Goal: Connect with others: Connect with others

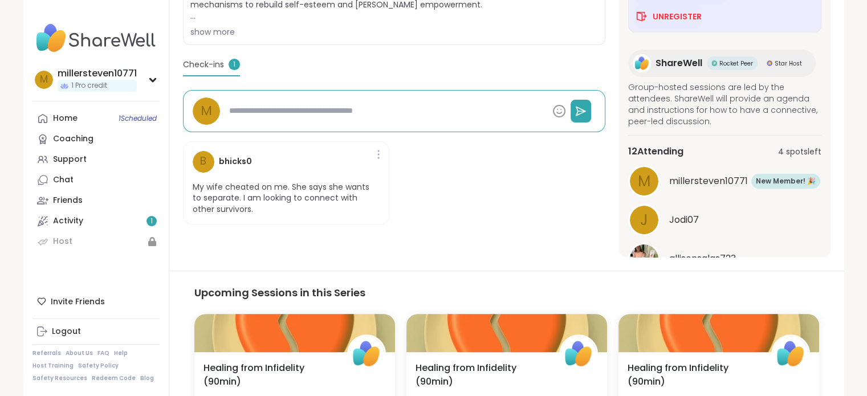
scroll to position [103, 0]
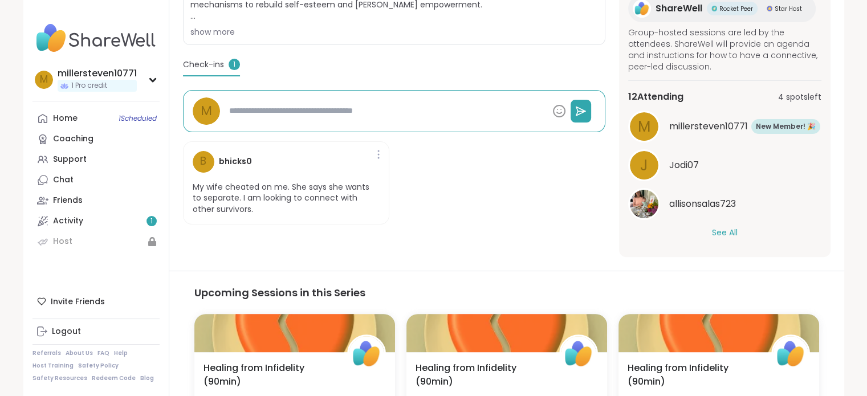
click at [725, 236] on button "See All" at bounding box center [725, 233] width 26 height 12
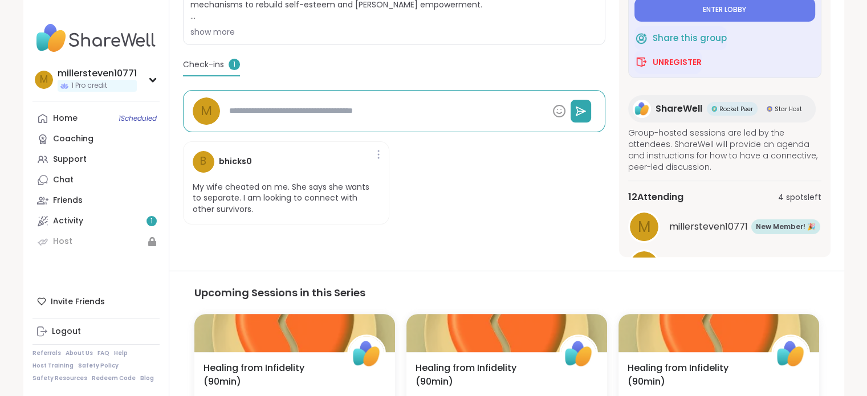
scroll to position [228, 0]
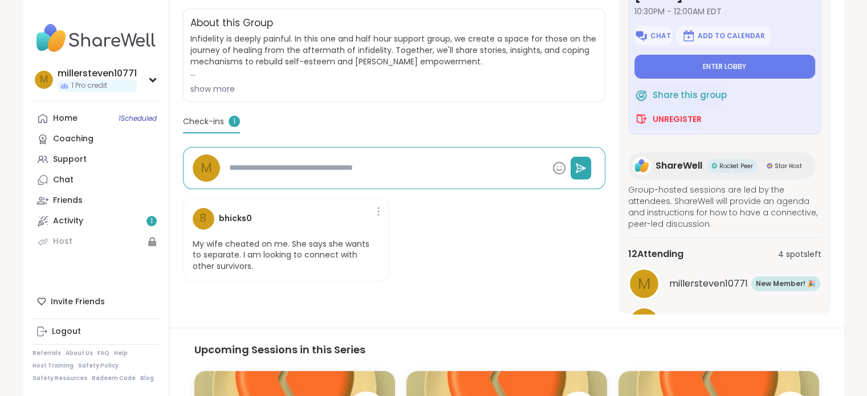
click at [350, 170] on textarea at bounding box center [385, 167] width 323 height 21
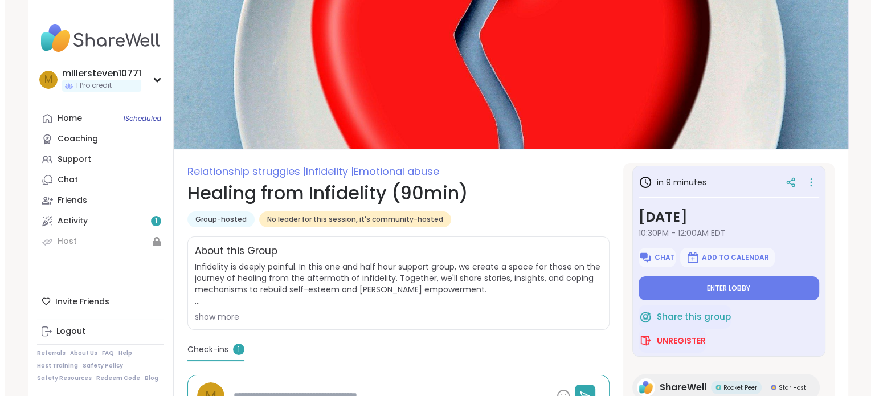
scroll to position [0, 0]
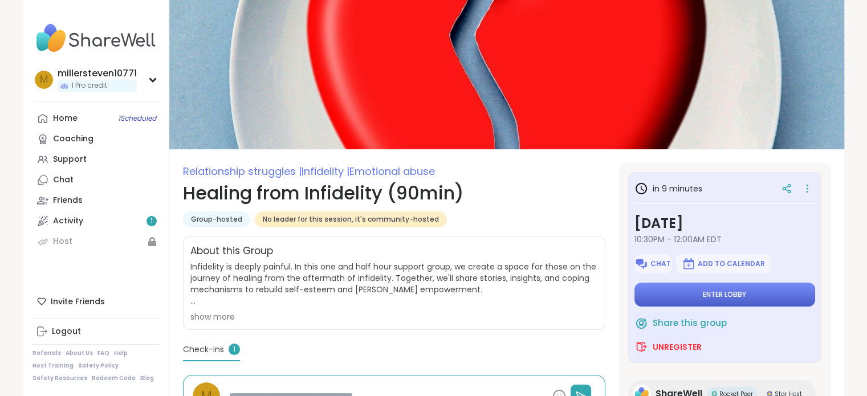
click at [703, 292] on span "Enter lobby" at bounding box center [724, 294] width 43 height 9
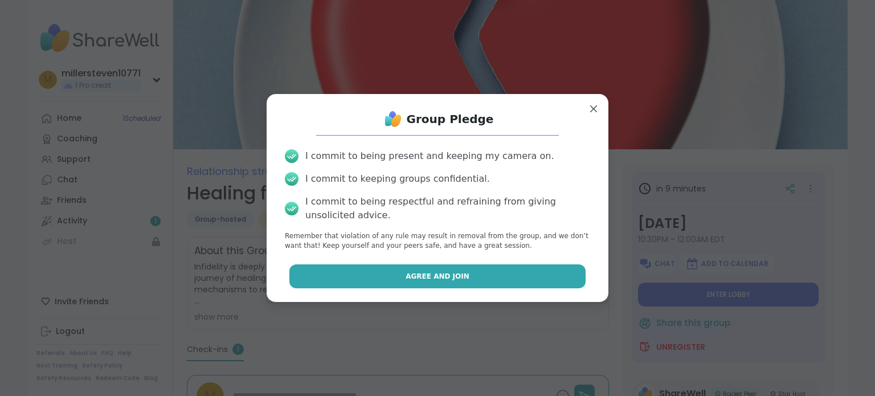
click at [440, 277] on span "Agree and Join" at bounding box center [438, 276] width 64 height 10
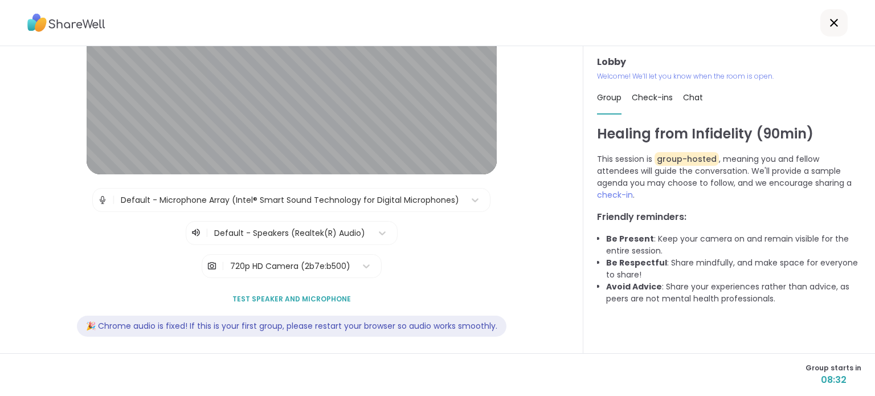
scroll to position [116, 0]
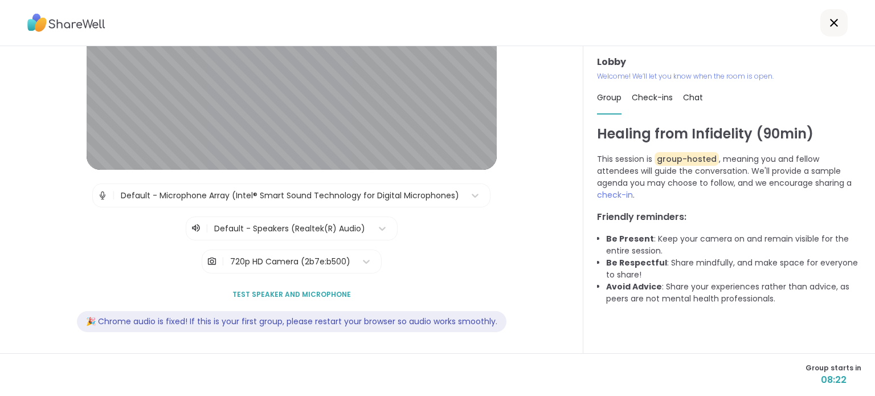
click at [293, 293] on span "Test speaker and microphone" at bounding box center [291, 294] width 119 height 10
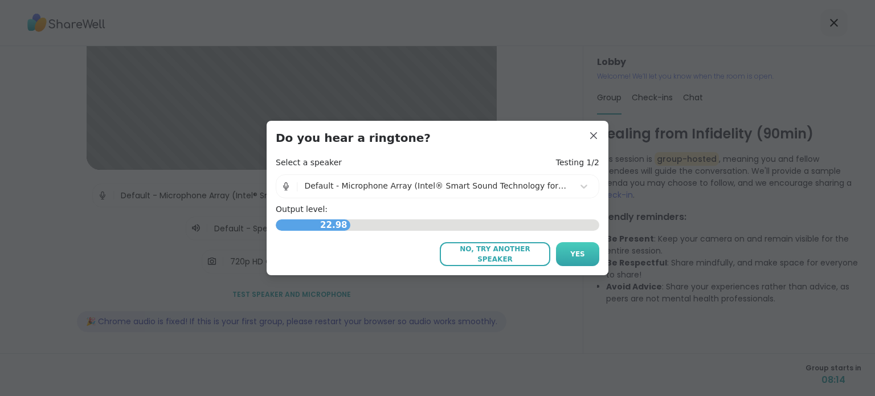
click at [570, 251] on span "Yes" at bounding box center [577, 254] width 15 height 10
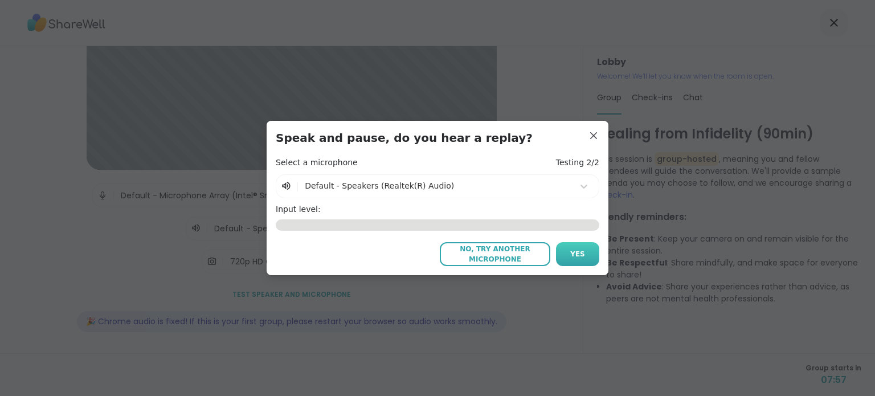
click at [574, 259] on button "Yes" at bounding box center [577, 254] width 43 height 24
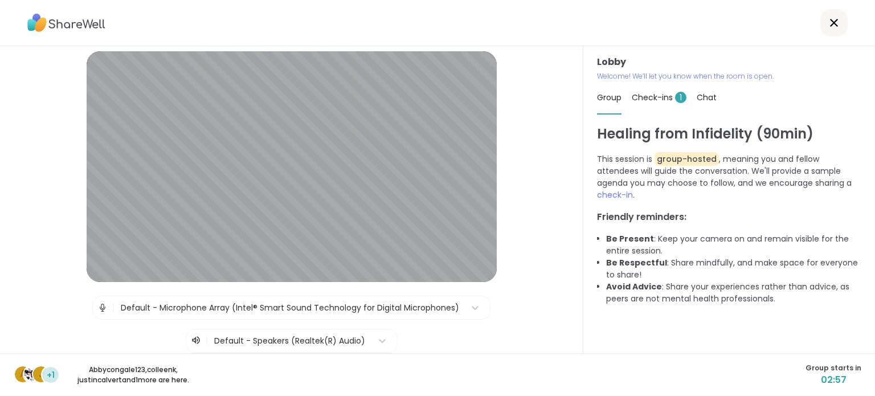
scroll to position [0, 0]
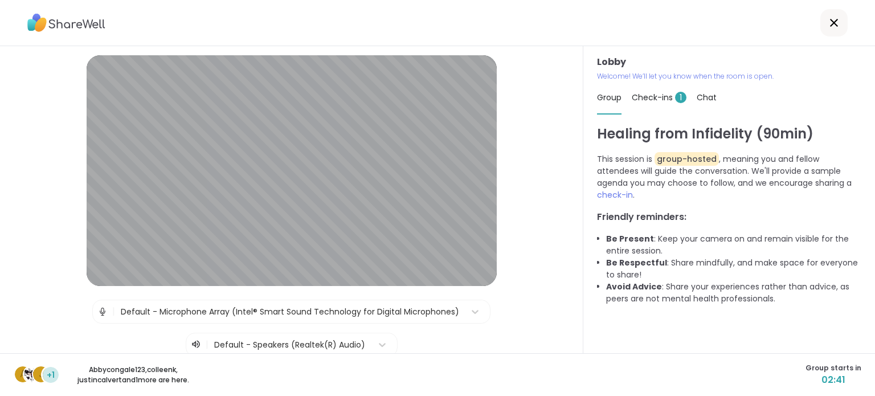
click at [699, 97] on span "Chat" at bounding box center [707, 97] width 20 height 11
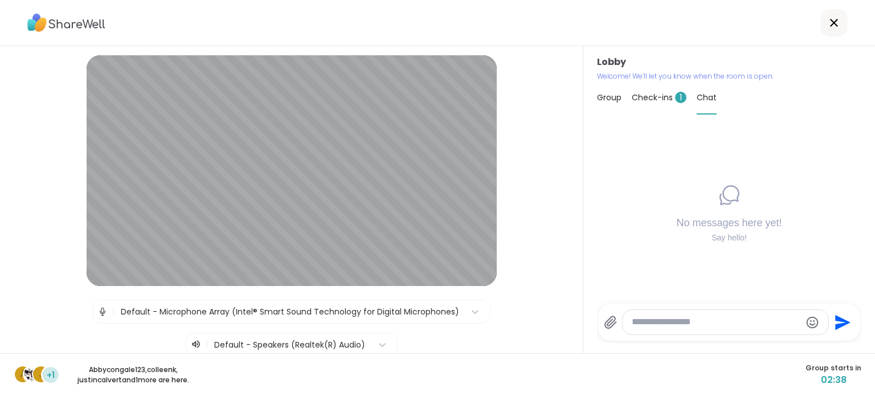
click at [639, 96] on span "Check-ins 1" at bounding box center [659, 97] width 55 height 11
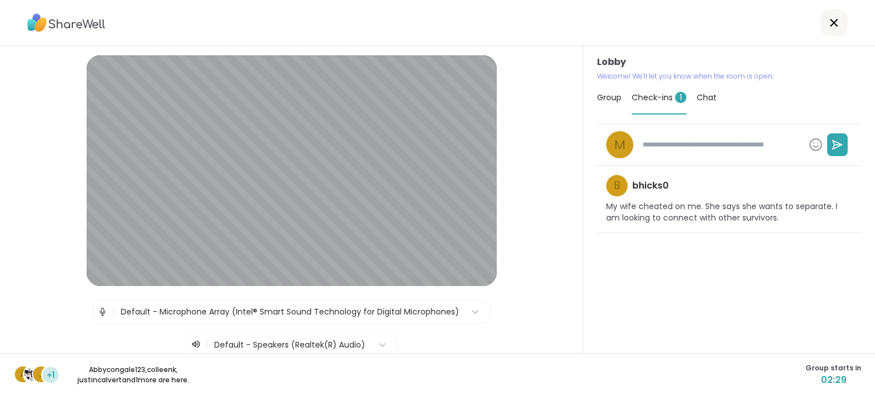
type textarea "*"
click at [604, 100] on span "Group" at bounding box center [609, 97] width 24 height 11
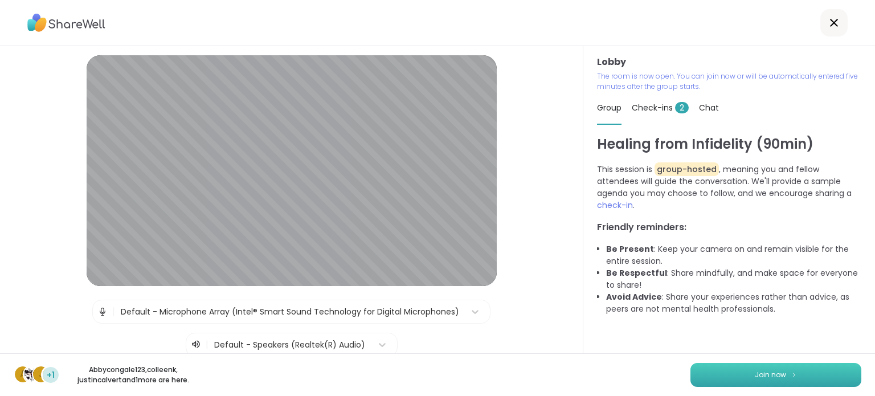
click at [727, 375] on button "Join now" at bounding box center [776, 375] width 171 height 24
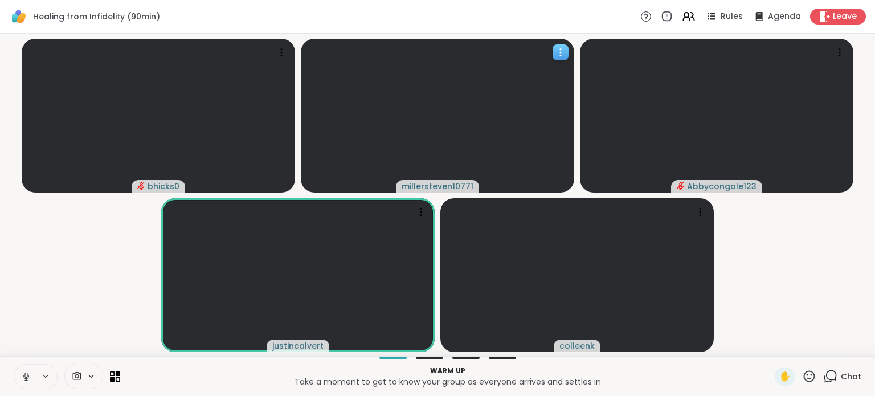
click at [557, 52] on icon at bounding box center [560, 52] width 11 height 11
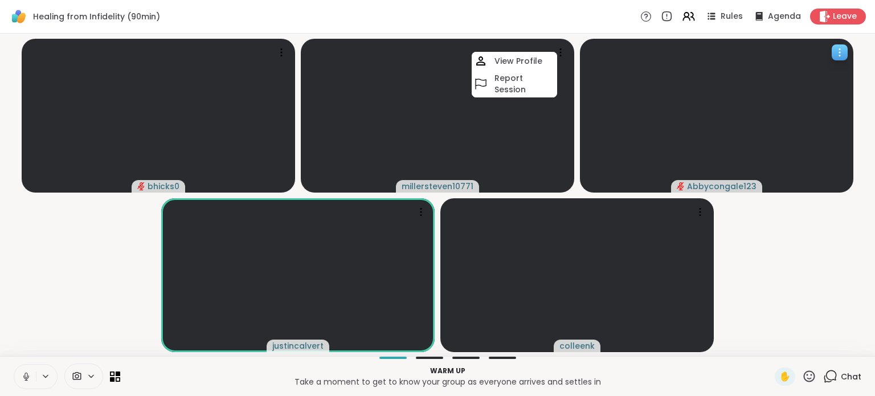
click at [836, 50] on icon at bounding box center [839, 52] width 11 height 11
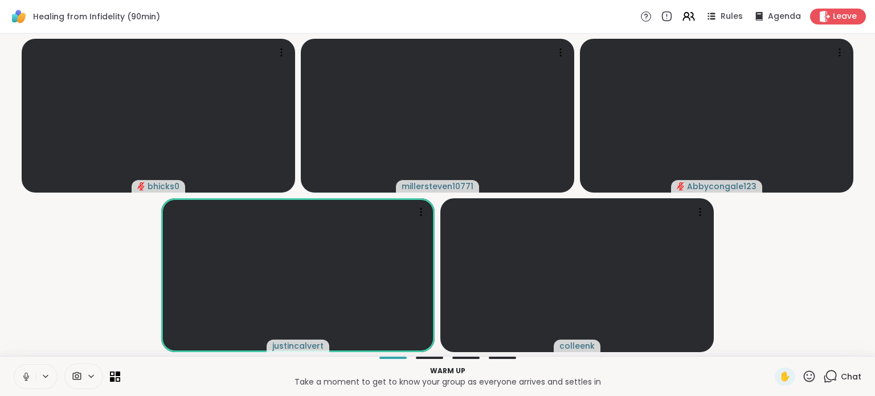
click at [769, 239] on video-player-container "bhicks0 millersteven10771 Abbycongale123 justincalvert colleenk" at bounding box center [437, 194] width 861 height 313
click at [419, 356] on div "Warm up Take a moment to get to know your group as everyone arrives and settles…" at bounding box center [437, 376] width 875 height 40
click at [458, 354] on div "bhicks0 millersteven10771 Abbycongale123 justincalvert colleenk" at bounding box center [437, 195] width 875 height 322
click at [558, 56] on icon at bounding box center [560, 52] width 11 height 11
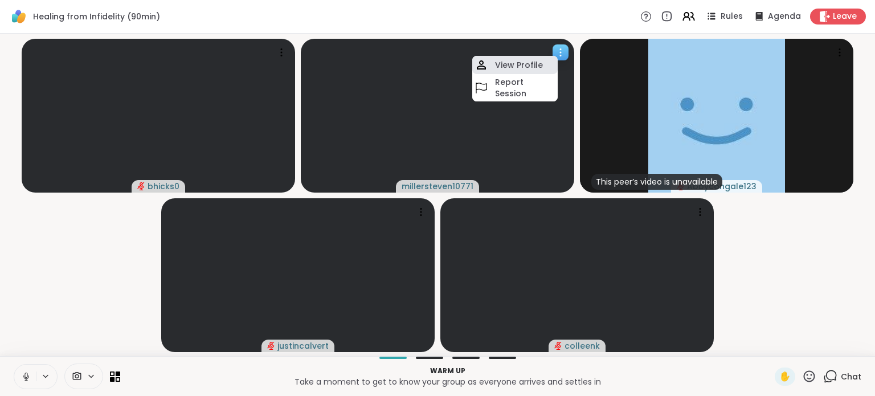
click at [532, 63] on h4 "View Profile" at bounding box center [519, 64] width 48 height 11
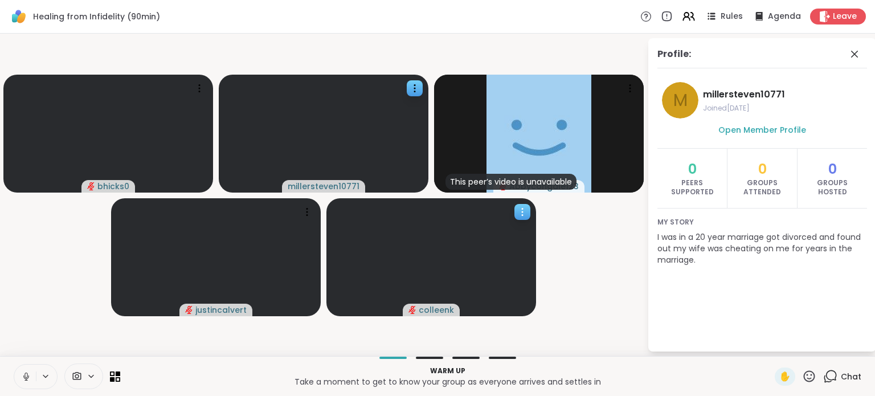
click at [520, 209] on icon at bounding box center [522, 211] width 11 height 11
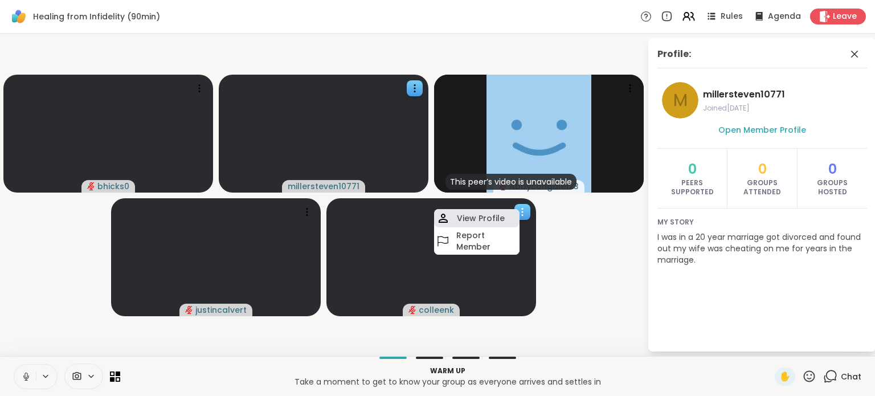
click at [486, 218] on h4 "View Profile" at bounding box center [481, 218] width 48 height 11
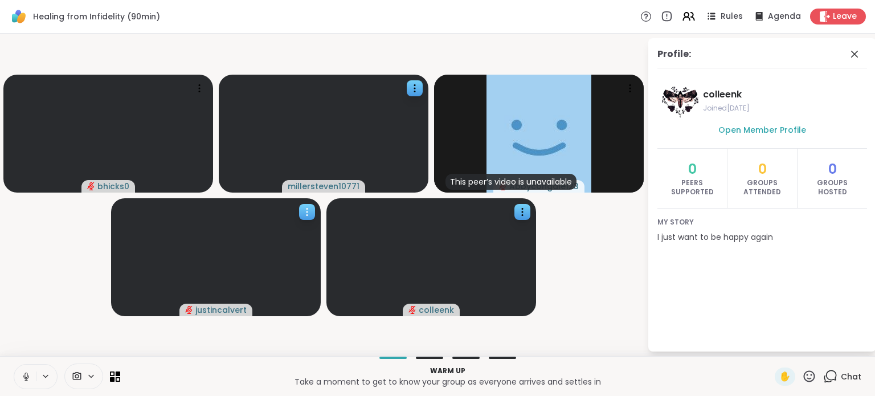
click at [305, 213] on icon at bounding box center [306, 211] width 11 height 11
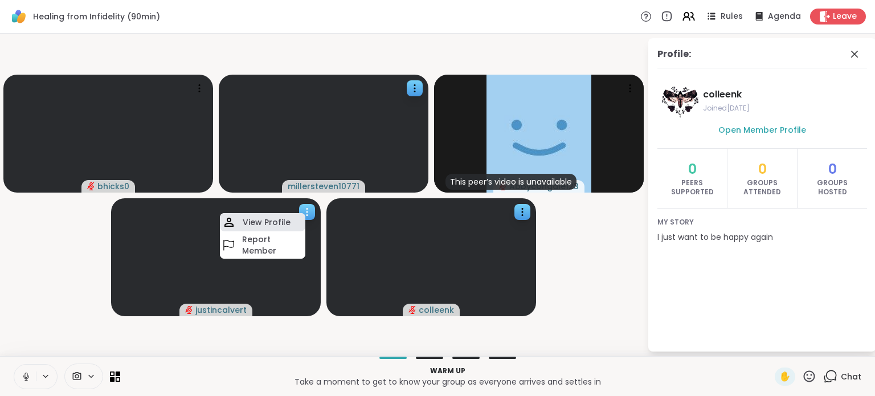
click at [292, 220] on div "View Profile" at bounding box center [262, 222] width 85 height 18
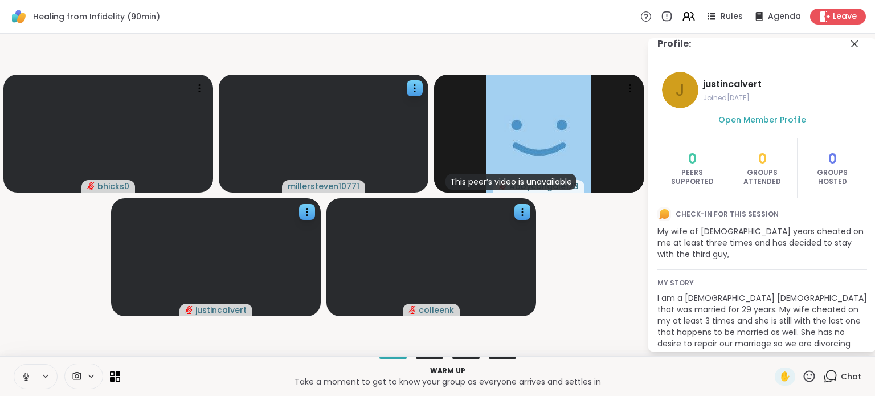
scroll to position [14, 0]
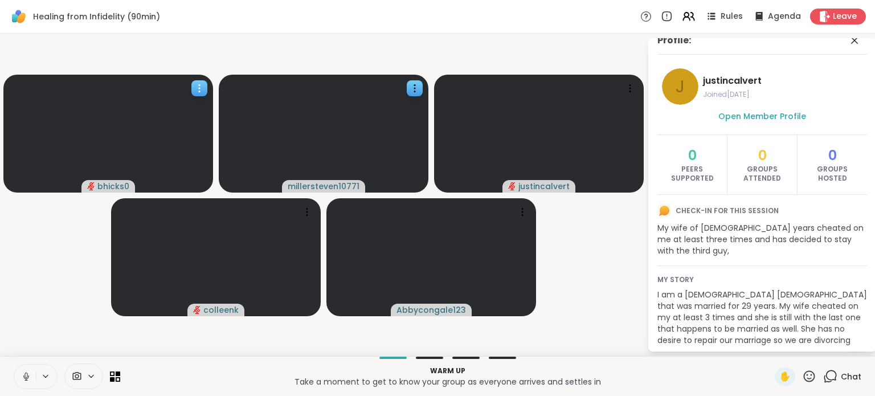
click at [201, 89] on icon at bounding box center [199, 88] width 11 height 11
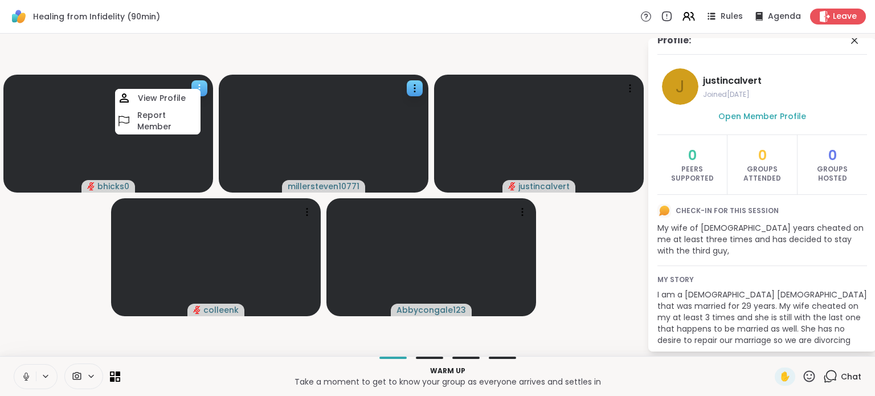
click at [187, 102] on div "View Profile" at bounding box center [157, 98] width 85 height 18
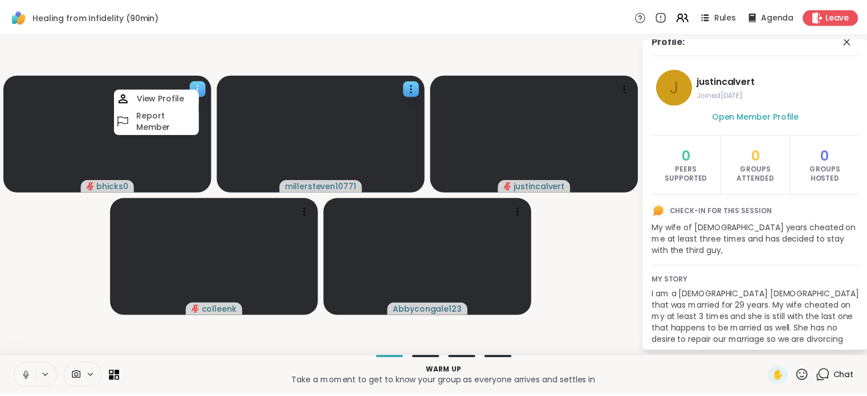
scroll to position [0, 0]
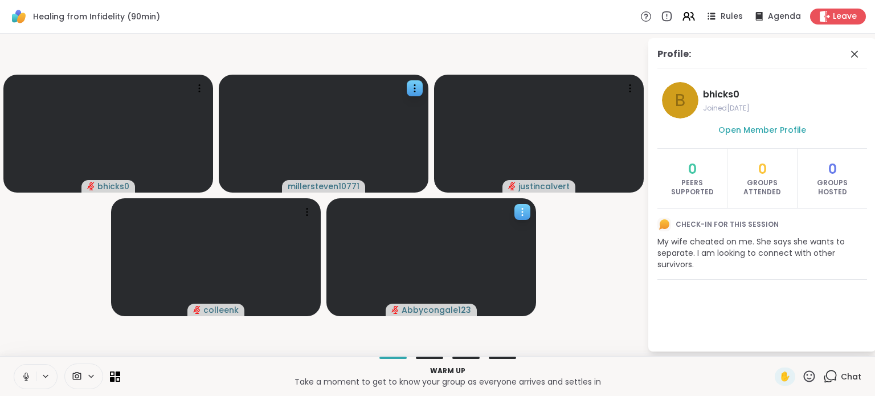
click at [520, 211] on icon at bounding box center [522, 211] width 11 height 11
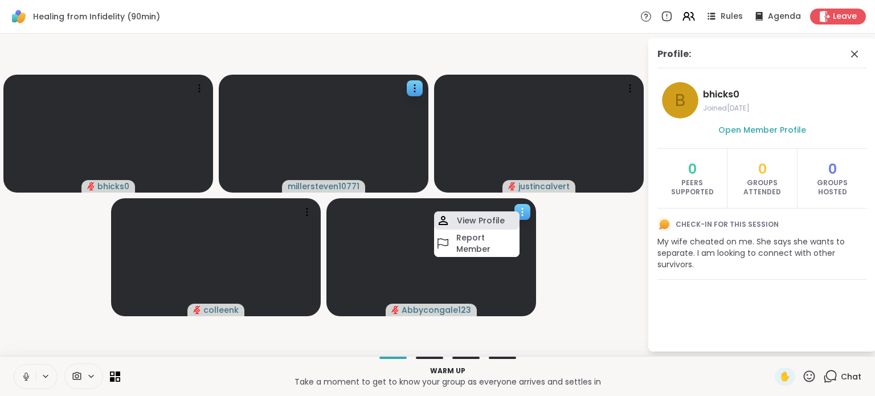
click at [479, 218] on h4 "View Profile" at bounding box center [481, 220] width 48 height 11
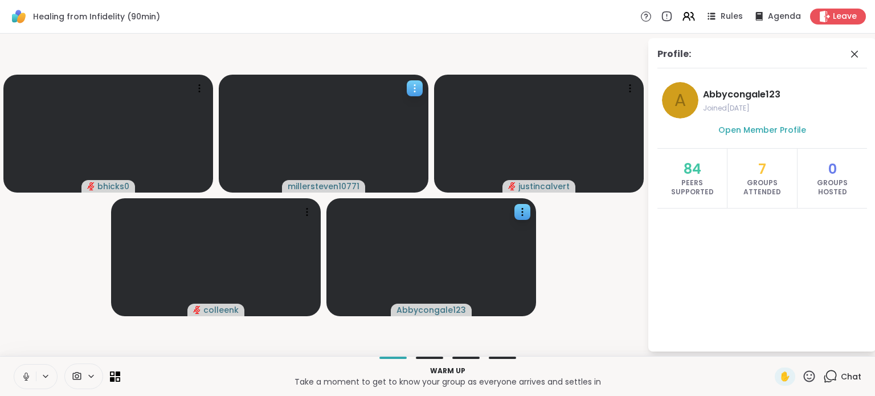
click at [414, 185] on video at bounding box center [324, 134] width 210 height 118
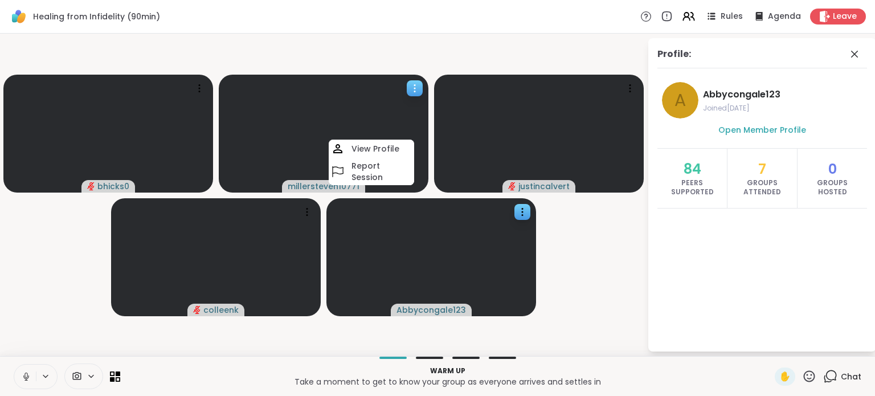
click at [241, 179] on video at bounding box center [324, 134] width 210 height 118
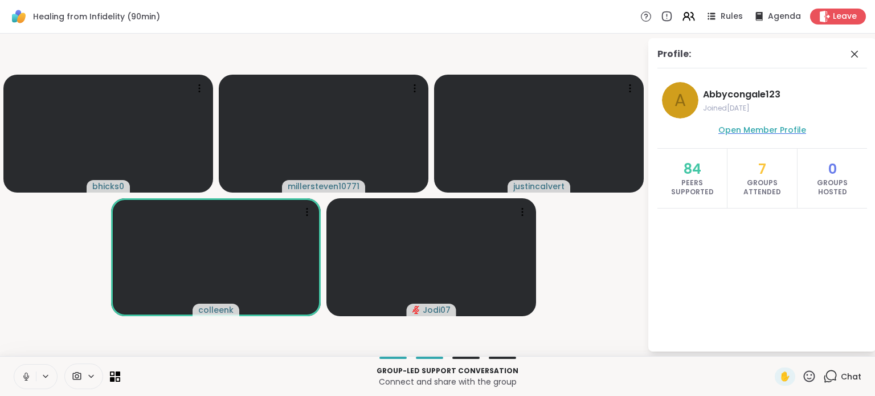
click at [734, 130] on span "Open Member Profile" at bounding box center [762, 129] width 88 height 11
click at [851, 51] on icon at bounding box center [855, 54] width 14 height 14
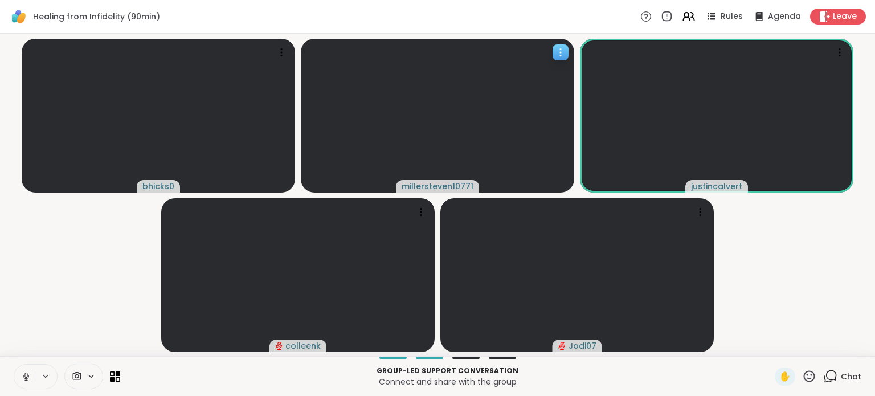
click at [561, 53] on icon at bounding box center [560, 52] width 11 height 11
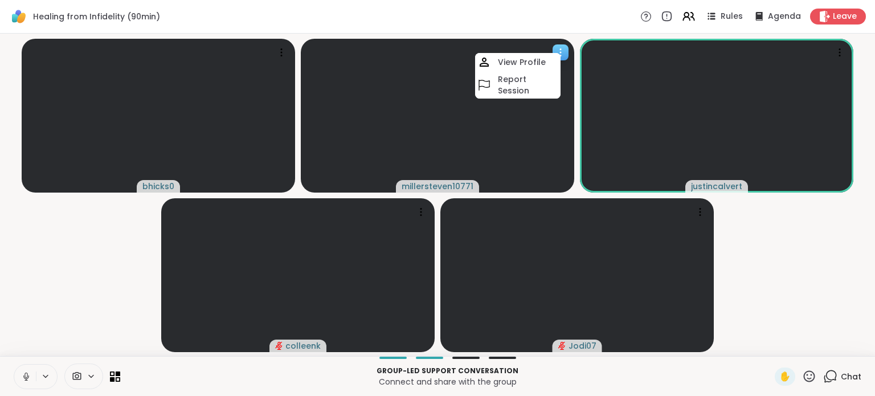
click at [330, 156] on video at bounding box center [437, 116] width 273 height 154
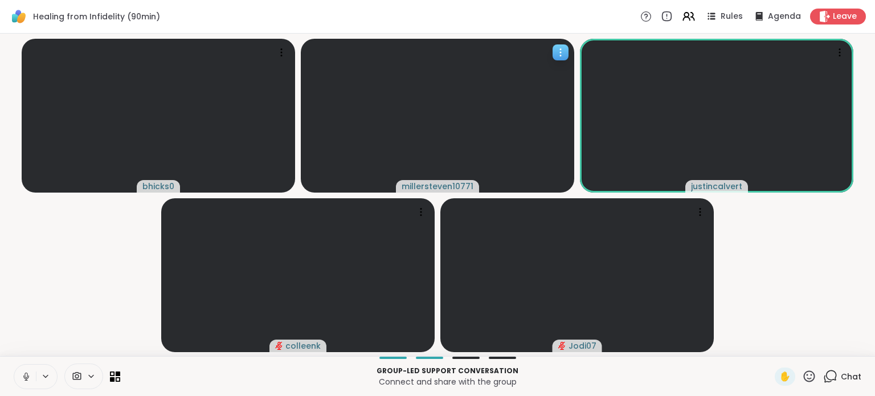
click at [413, 183] on span "millersteven10771" at bounding box center [438, 186] width 72 height 11
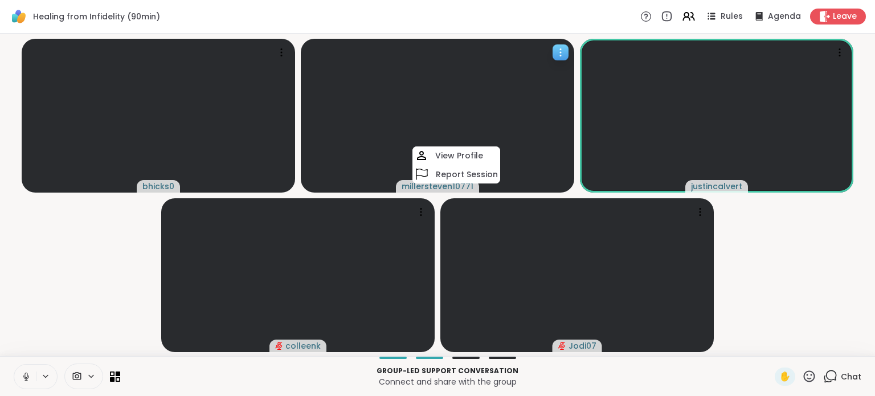
click at [390, 148] on video at bounding box center [437, 116] width 273 height 154
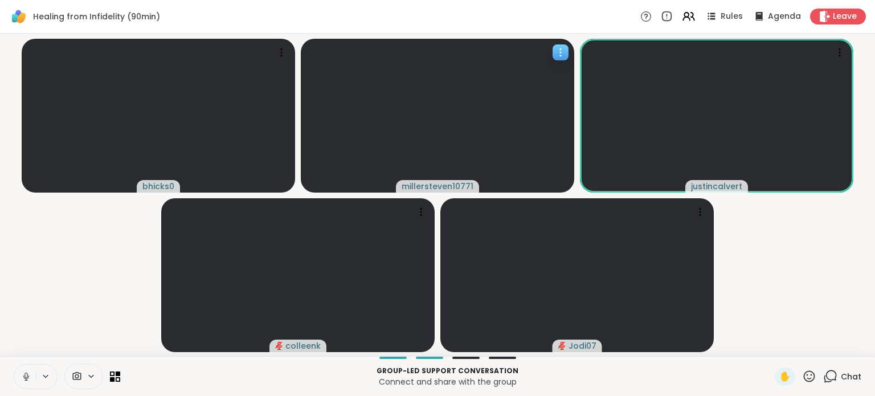
drag, startPoint x: 459, startPoint y: 186, endPoint x: 454, endPoint y: 189, distance: 6.4
drag, startPoint x: 454, startPoint y: 189, endPoint x: 419, endPoint y: 161, distance: 43.8
click at [419, 161] on video at bounding box center [437, 116] width 273 height 154
click at [385, 160] on video at bounding box center [437, 116] width 273 height 154
click at [319, 189] on video at bounding box center [437, 116] width 273 height 154
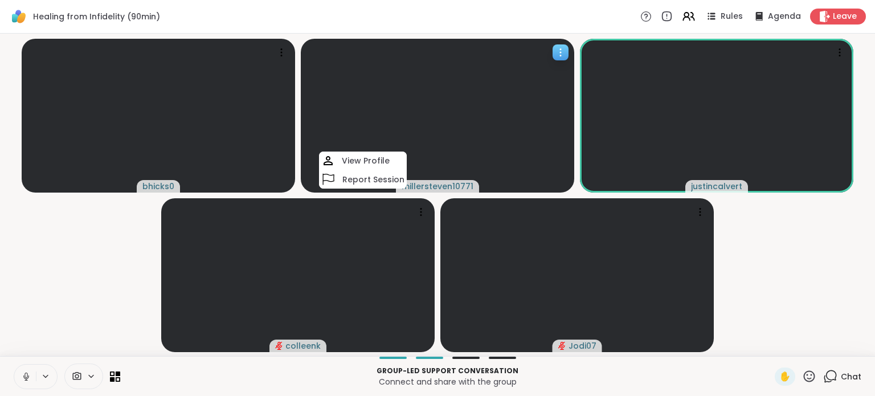
click at [329, 140] on video at bounding box center [437, 116] width 273 height 154
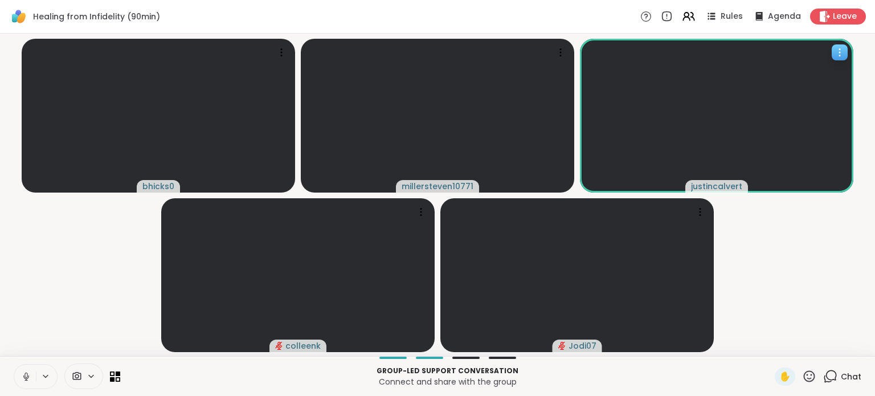
click at [839, 54] on icon at bounding box center [839, 52] width 11 height 11
click at [810, 209] on video-player-container "bhicks0 millersteven10771 justincalvert colleenk Jodi07" at bounding box center [437, 194] width 861 height 313
click at [281, 48] on icon at bounding box center [281, 52] width 11 height 11
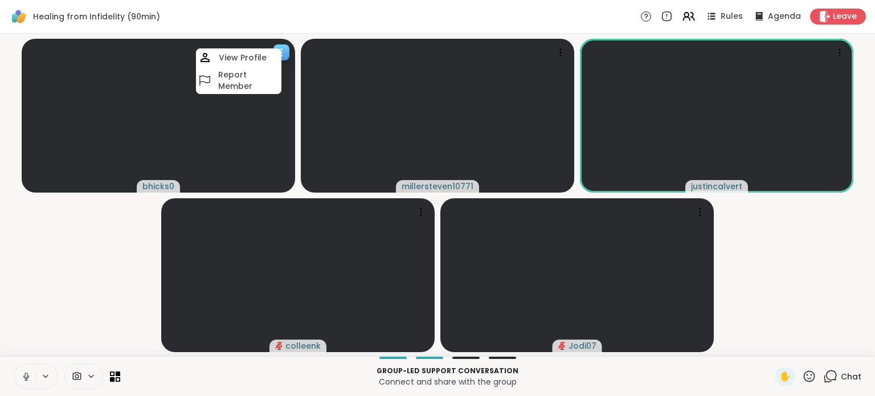
click at [262, 121] on video at bounding box center [158, 116] width 273 height 154
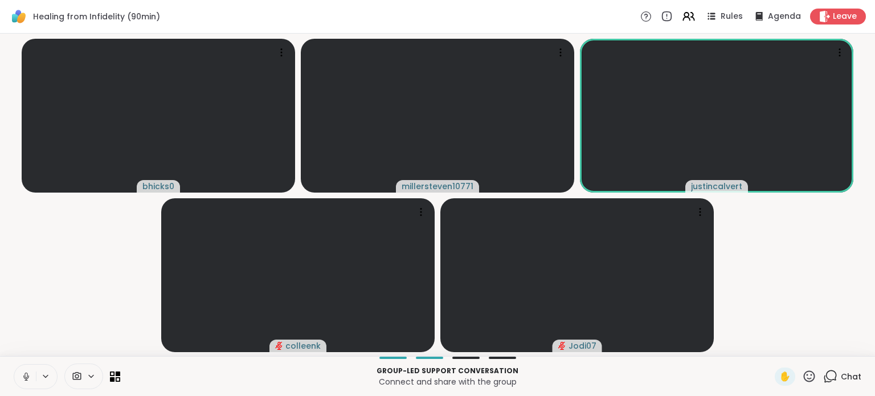
click at [827, 377] on icon at bounding box center [830, 376] width 14 height 14
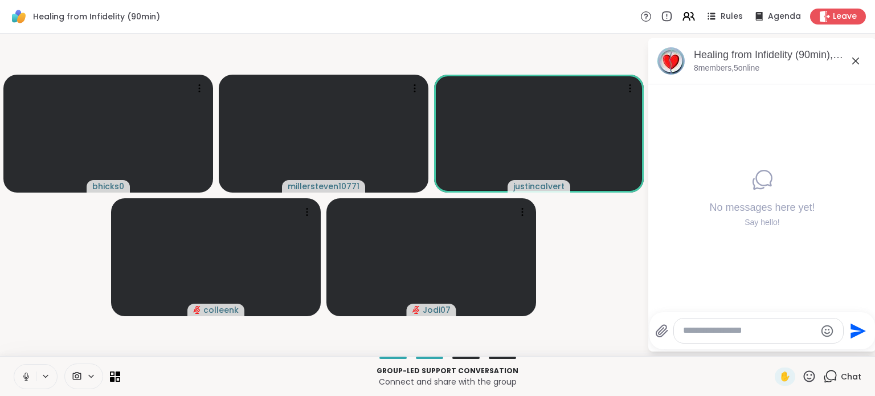
click at [857, 63] on icon at bounding box center [856, 61] width 14 height 14
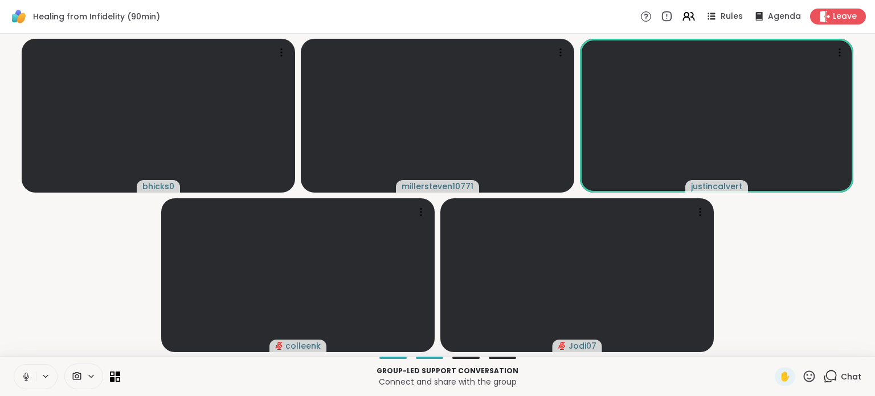
click at [45, 377] on icon at bounding box center [45, 376] width 5 height 2
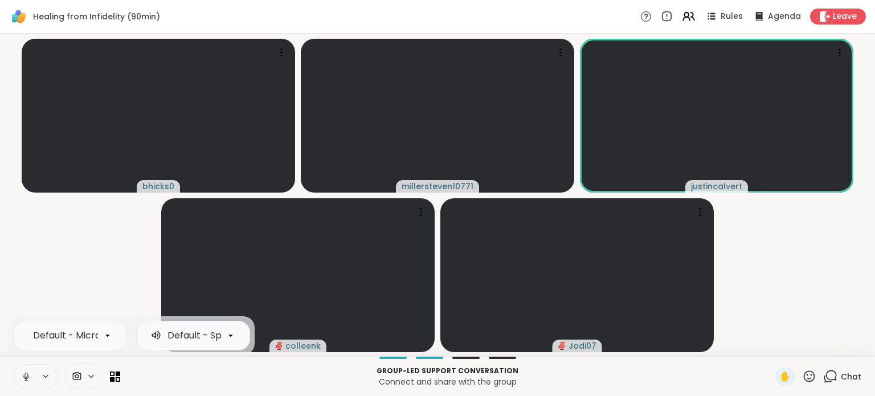
click at [45, 375] on icon at bounding box center [45, 376] width 9 height 10
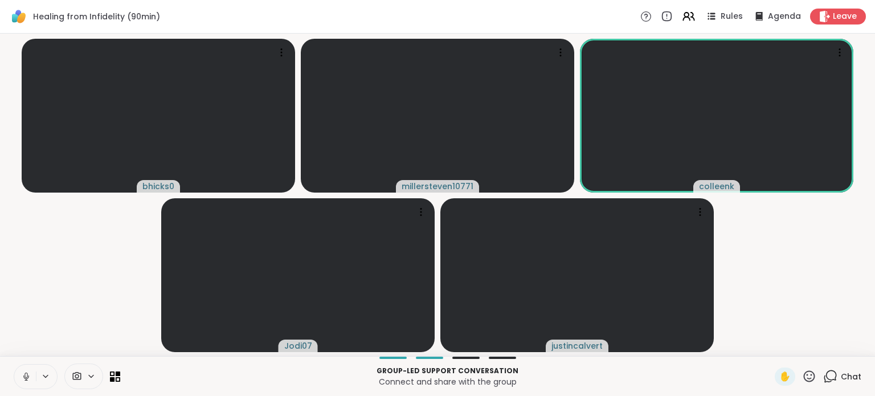
click at [841, 377] on span "Chat" at bounding box center [851, 376] width 21 height 11
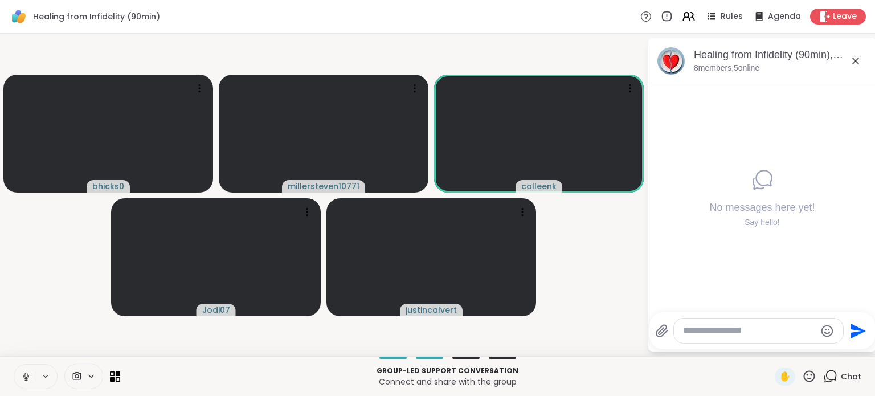
click at [856, 60] on icon at bounding box center [856, 61] width 14 height 14
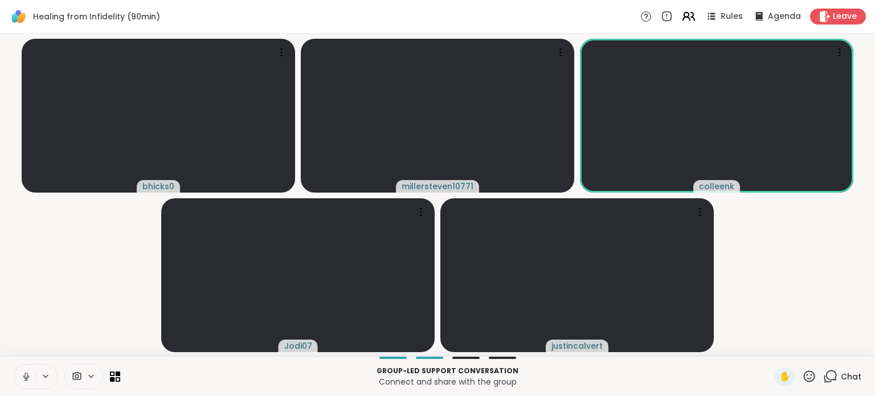
click at [684, 15] on icon at bounding box center [688, 16] width 14 height 14
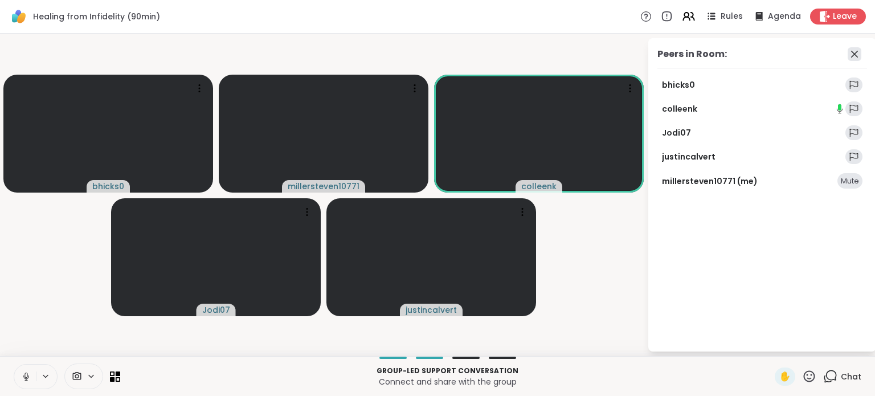
click at [854, 53] on icon at bounding box center [855, 54] width 14 height 14
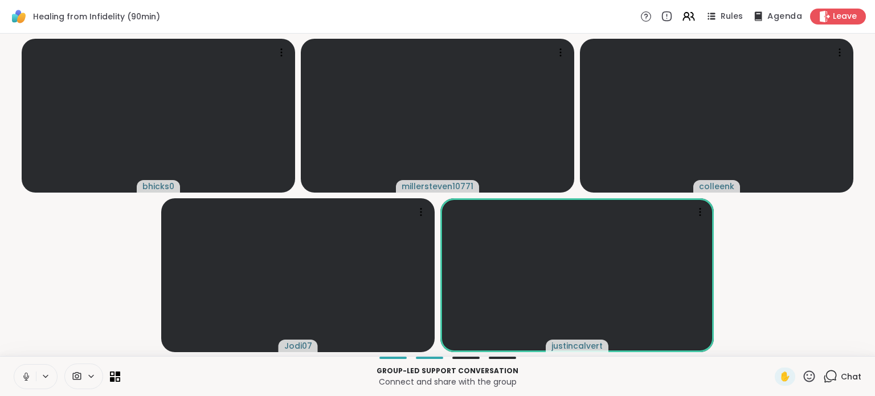
click at [774, 18] on span "Agenda" at bounding box center [784, 17] width 35 height 12
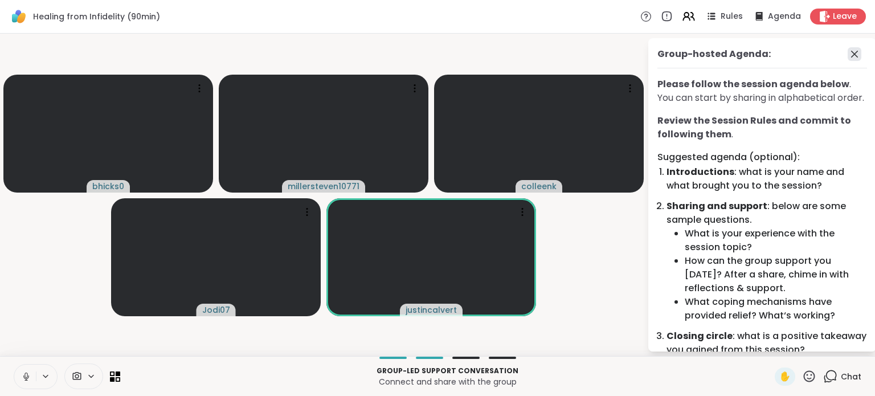
click at [851, 54] on icon at bounding box center [854, 54] width 7 height 7
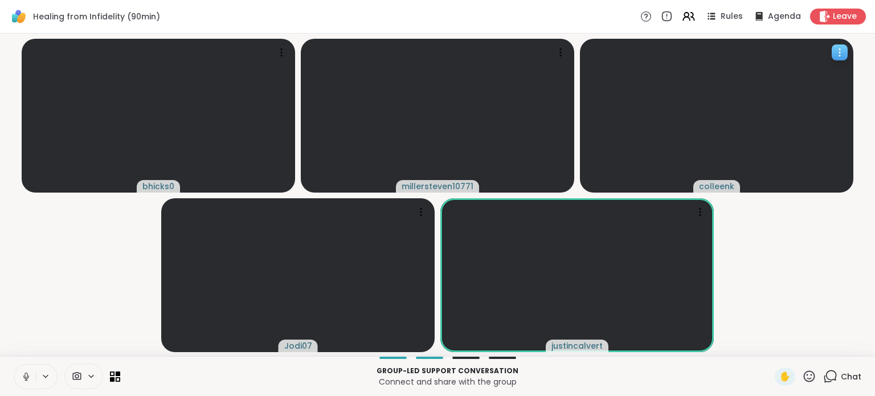
click at [725, 184] on span "colleenk" at bounding box center [716, 186] width 35 height 11
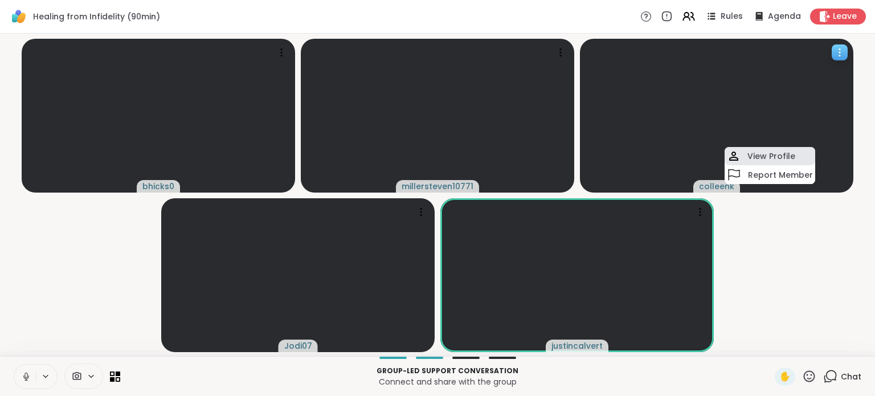
click at [762, 154] on h4 "View Profile" at bounding box center [772, 155] width 48 height 11
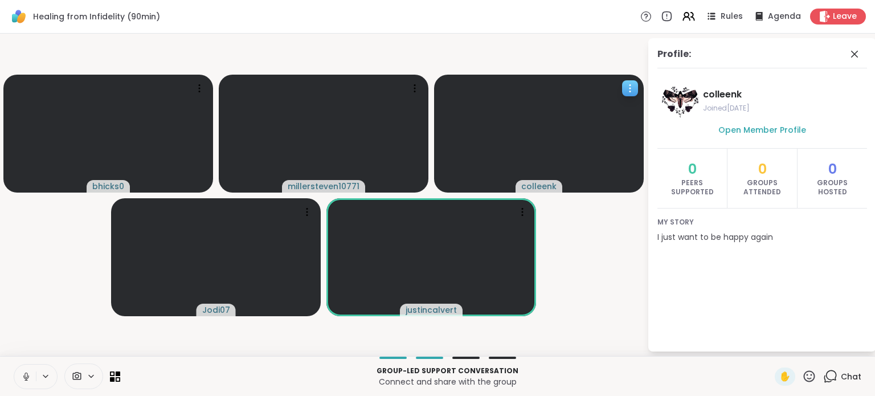
click at [826, 373] on icon at bounding box center [831, 375] width 11 height 10
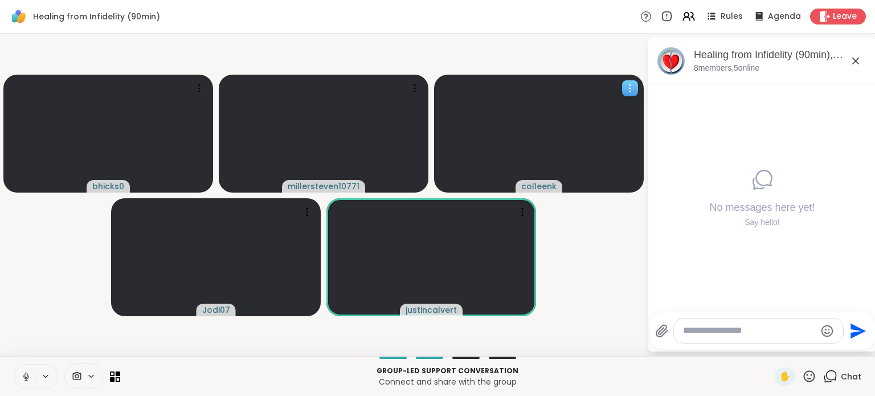
click at [855, 61] on icon at bounding box center [856, 61] width 14 height 14
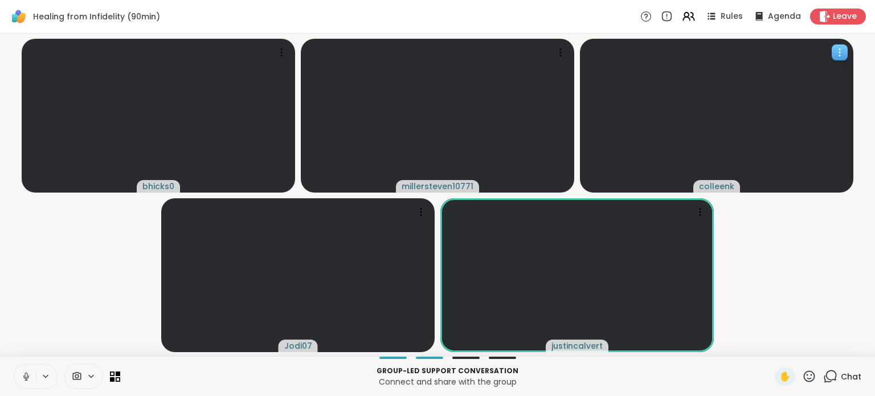
click at [716, 189] on span "colleenk" at bounding box center [716, 186] width 35 height 11
click at [759, 156] on h4 "View Profile" at bounding box center [763, 160] width 48 height 11
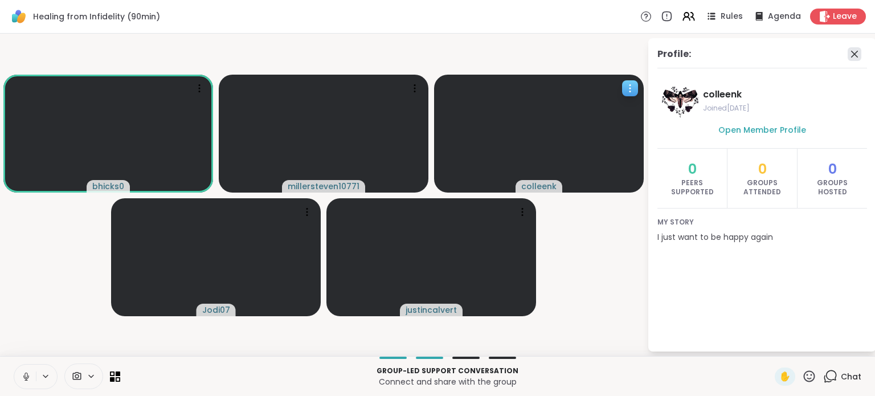
click at [857, 55] on icon at bounding box center [855, 54] width 14 height 14
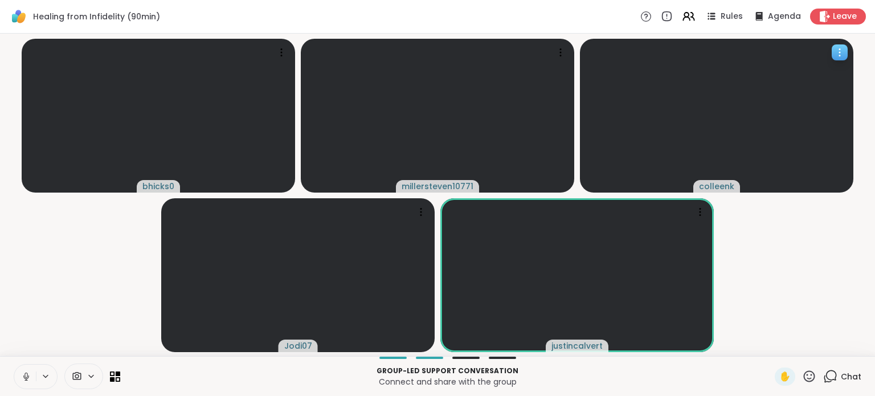
click at [686, 148] on video at bounding box center [716, 116] width 273 height 154
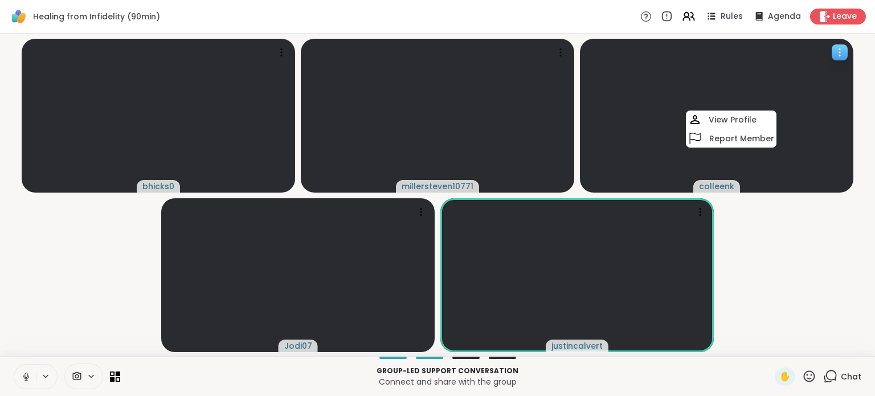
click at [642, 138] on video at bounding box center [716, 116] width 273 height 154
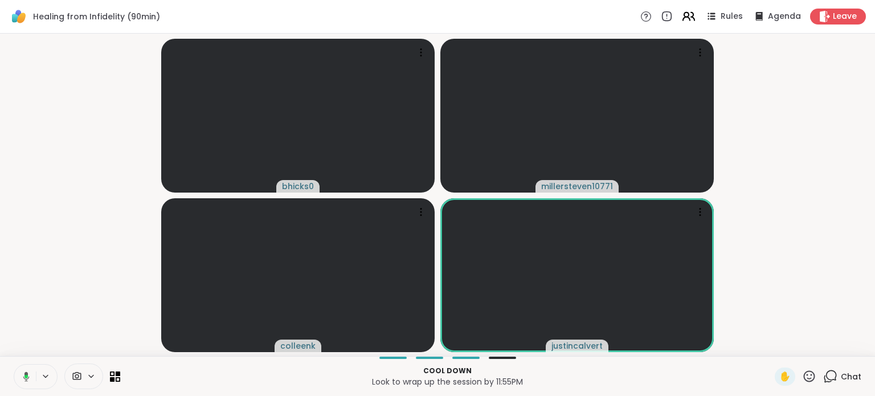
click at [684, 21] on icon at bounding box center [688, 16] width 14 height 14
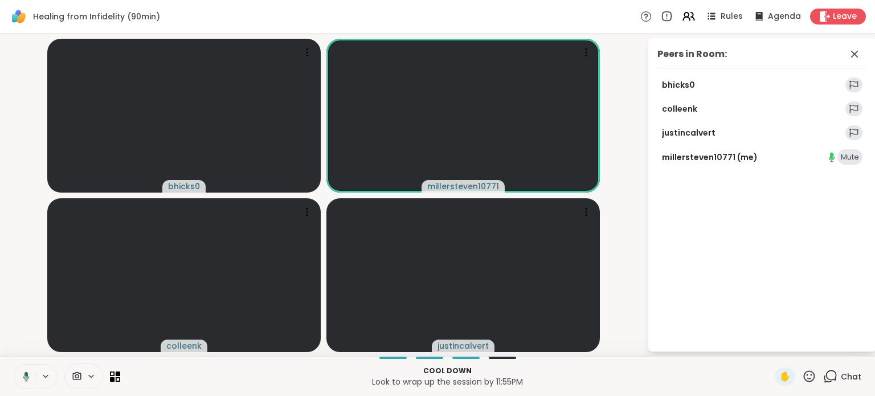
click at [675, 105] on link "colleenk" at bounding box center [679, 108] width 35 height 11
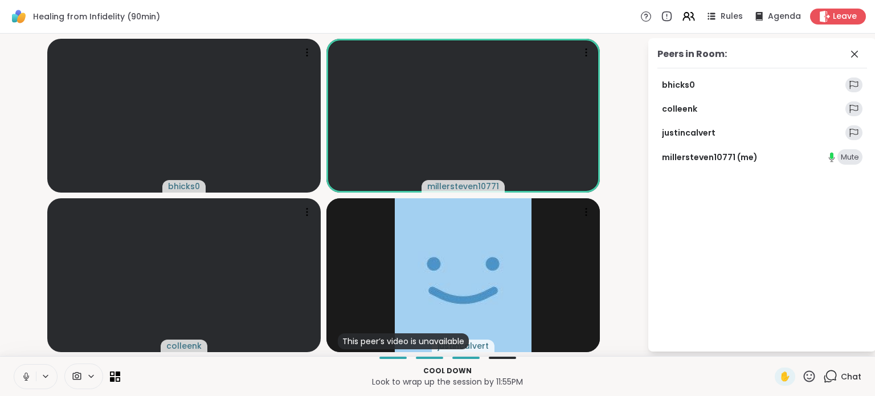
click at [686, 136] on link "justincalvert" at bounding box center [689, 132] width 54 height 11
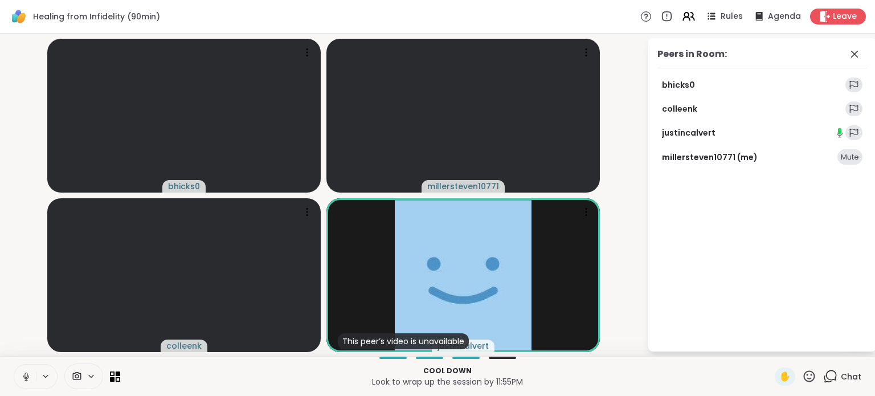
click at [677, 84] on link "bhicks0" at bounding box center [678, 84] width 33 height 11
click at [855, 54] on icon at bounding box center [855, 54] width 14 height 14
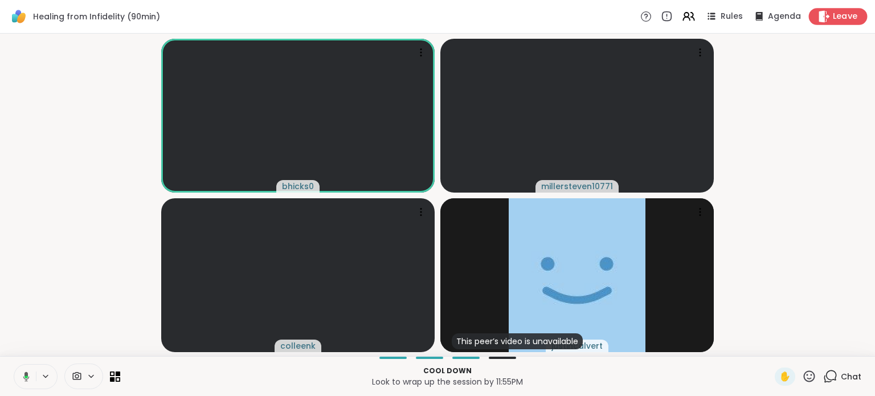
click at [836, 19] on span "Leave" at bounding box center [845, 17] width 25 height 12
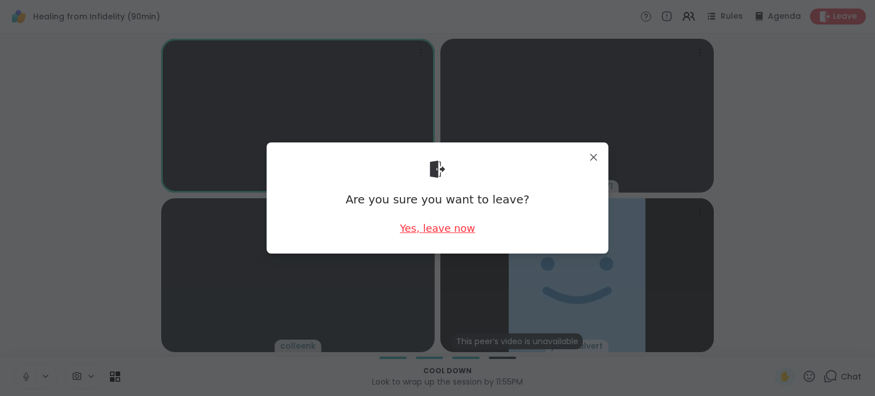
click at [453, 226] on div "Yes, leave now" at bounding box center [437, 228] width 75 height 14
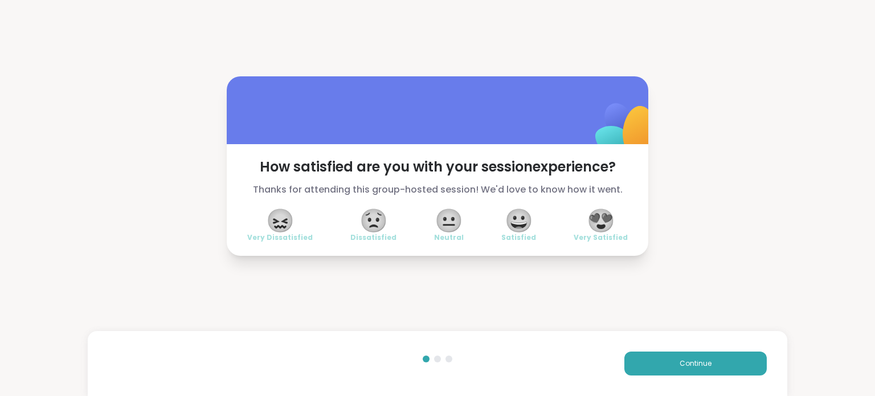
click at [513, 227] on span "😀" at bounding box center [519, 220] width 28 height 21
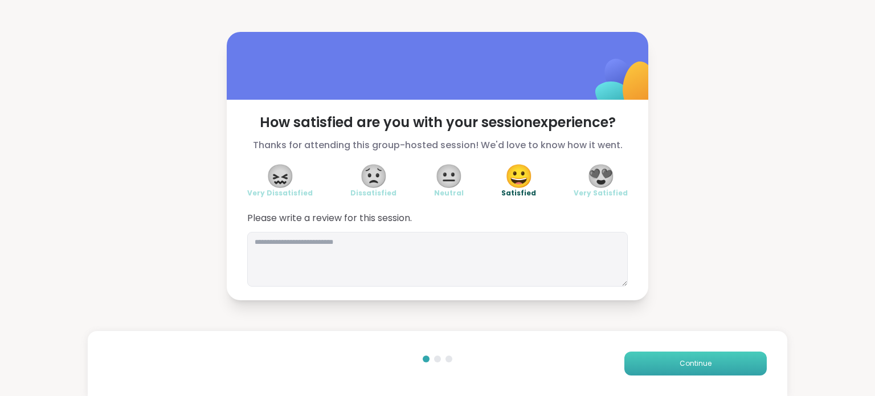
click at [693, 359] on span "Continue" at bounding box center [696, 363] width 32 height 10
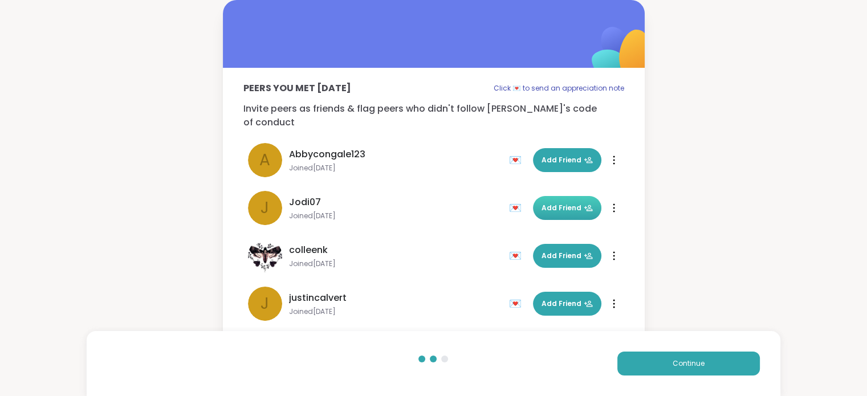
click at [560, 203] on span "Add Friend" at bounding box center [566, 208] width 51 height 10
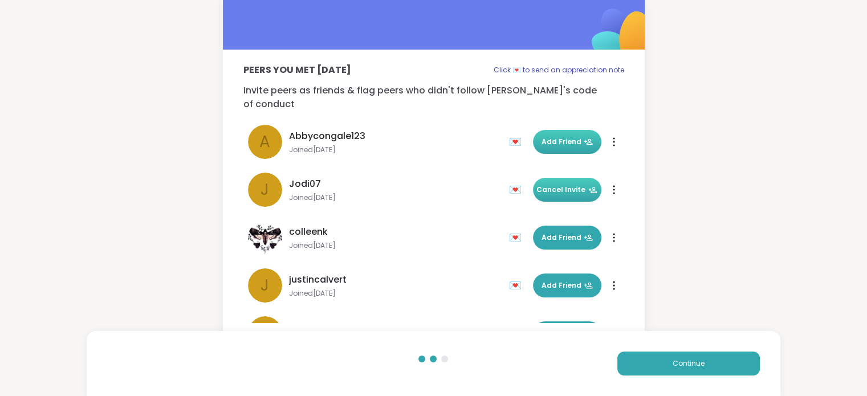
click at [544, 133] on button "Add Friend" at bounding box center [567, 142] width 68 height 24
click at [554, 232] on span "Add Friend" at bounding box center [566, 237] width 51 height 10
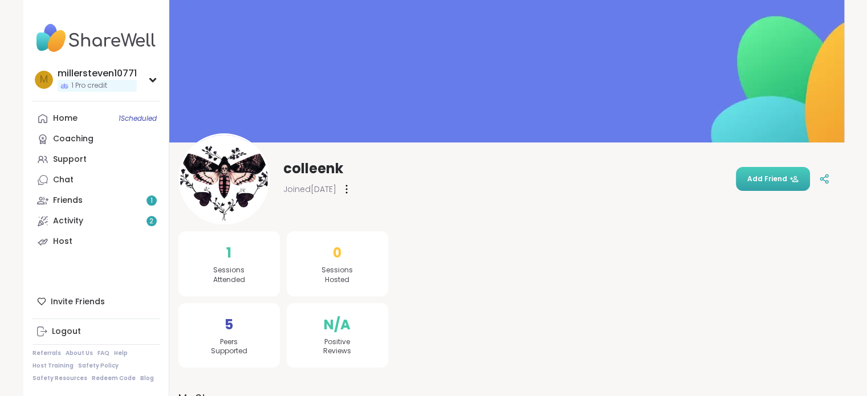
click at [753, 174] on span "Add Friend" at bounding box center [772, 179] width 51 height 10
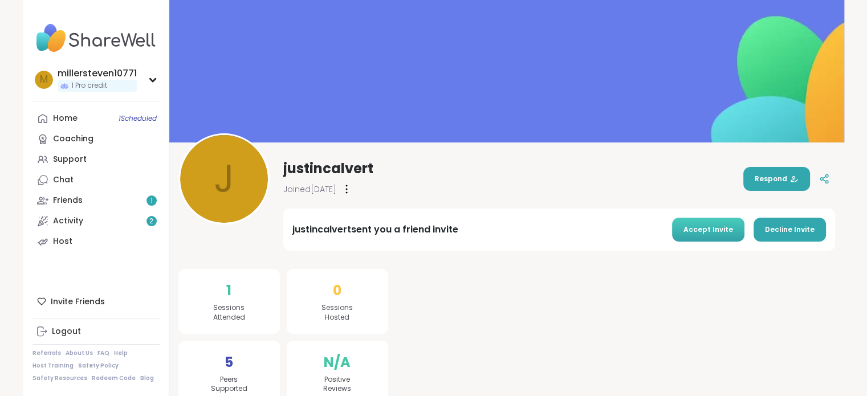
click at [695, 231] on span "Accept Invite" at bounding box center [708, 229] width 50 height 10
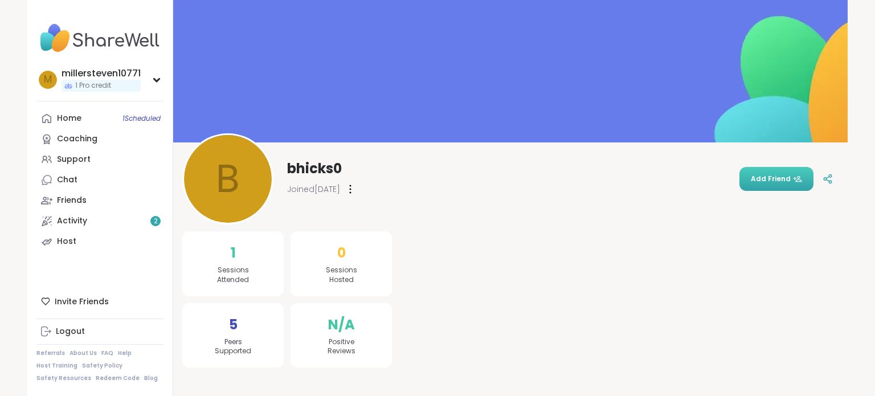
click at [757, 177] on span "Add Friend" at bounding box center [776, 179] width 51 height 10
click at [65, 116] on div "Home 1 Scheduled" at bounding box center [69, 118] width 24 height 11
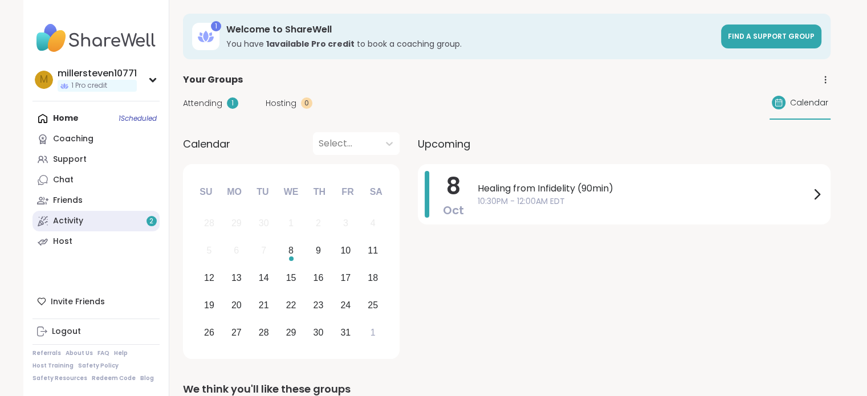
click at [64, 217] on div "Activity 2" at bounding box center [68, 220] width 30 height 11
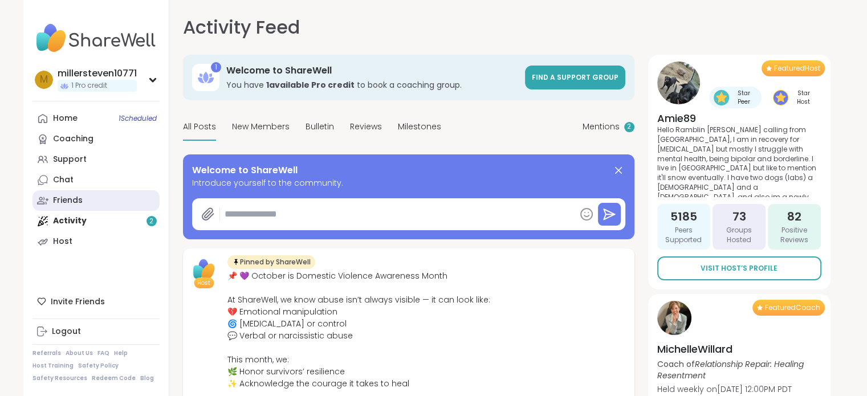
click at [59, 197] on div "Friends" at bounding box center [68, 200] width 30 height 11
